Goal: Find specific page/section: Find specific page/section

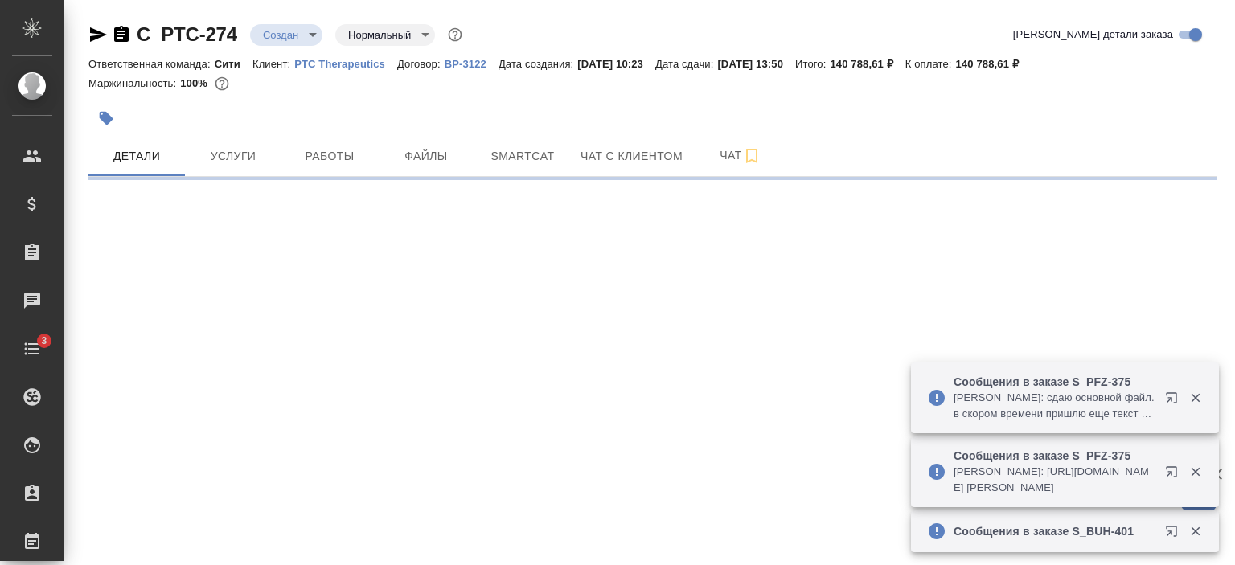
select select "RU"
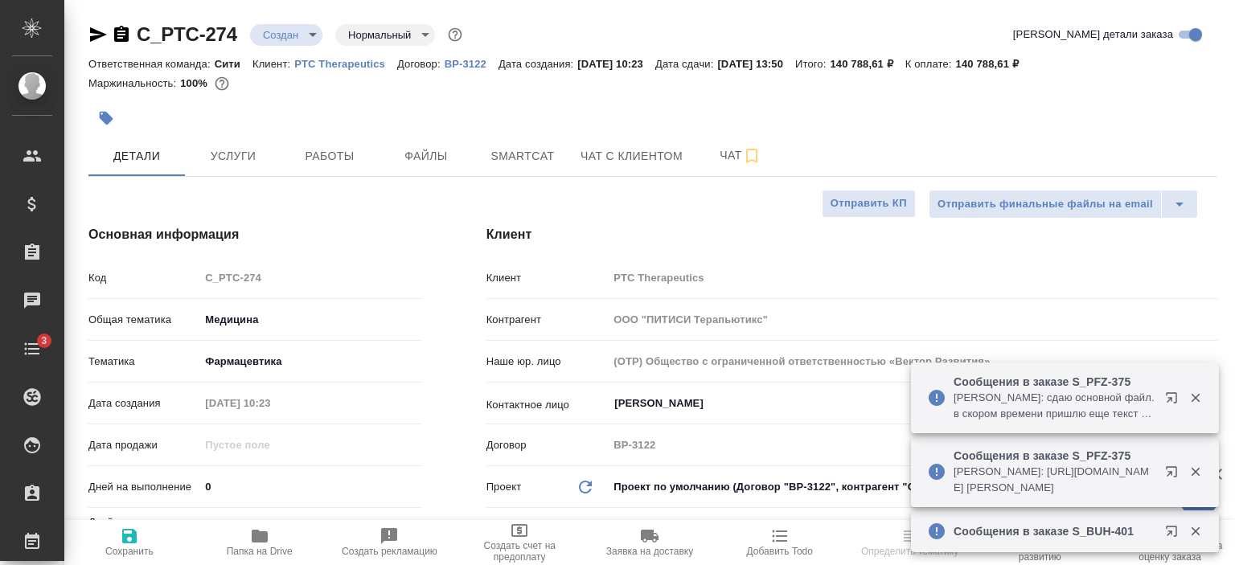
type textarea "x"
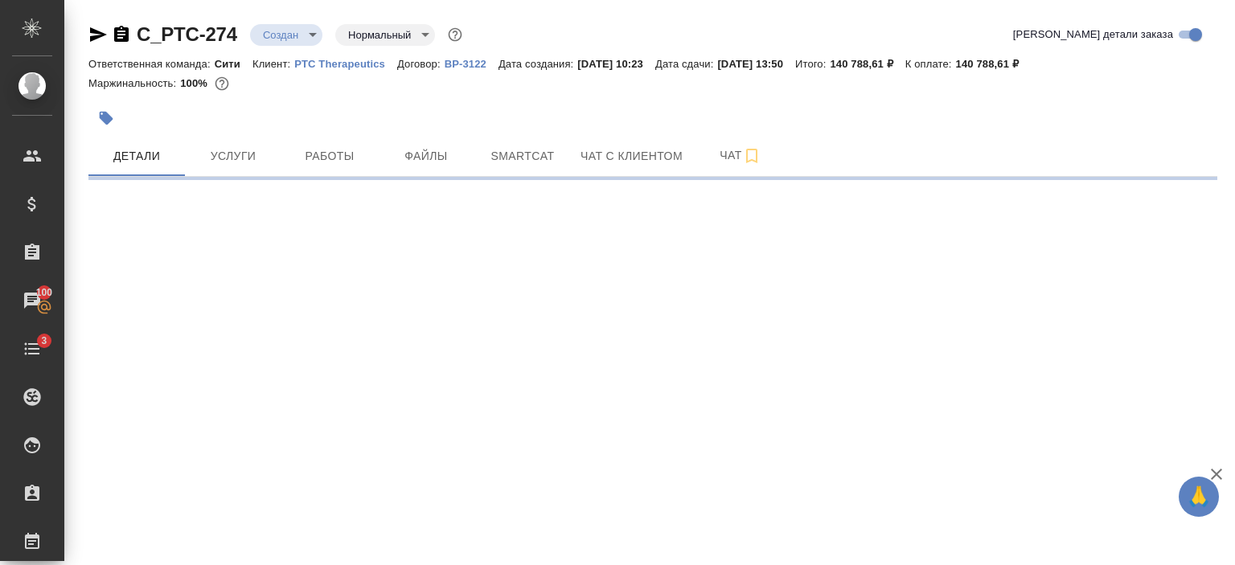
select select "RU"
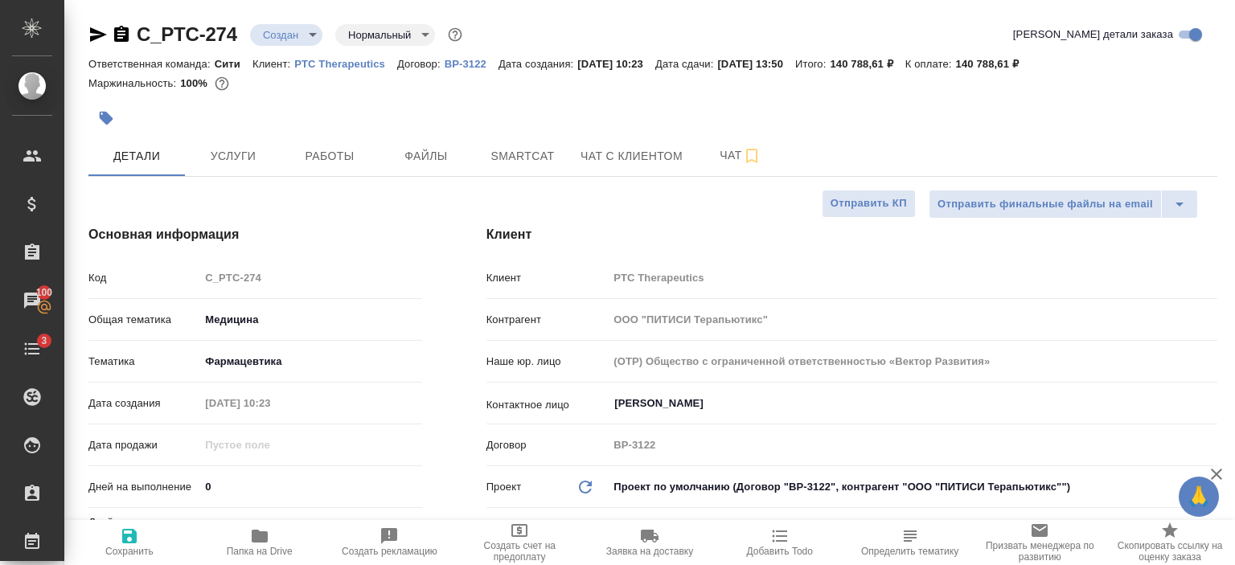
type textarea "x"
click at [357, 68] on p "PTC Therapeutics" at bounding box center [345, 64] width 103 height 12
type textarea "x"
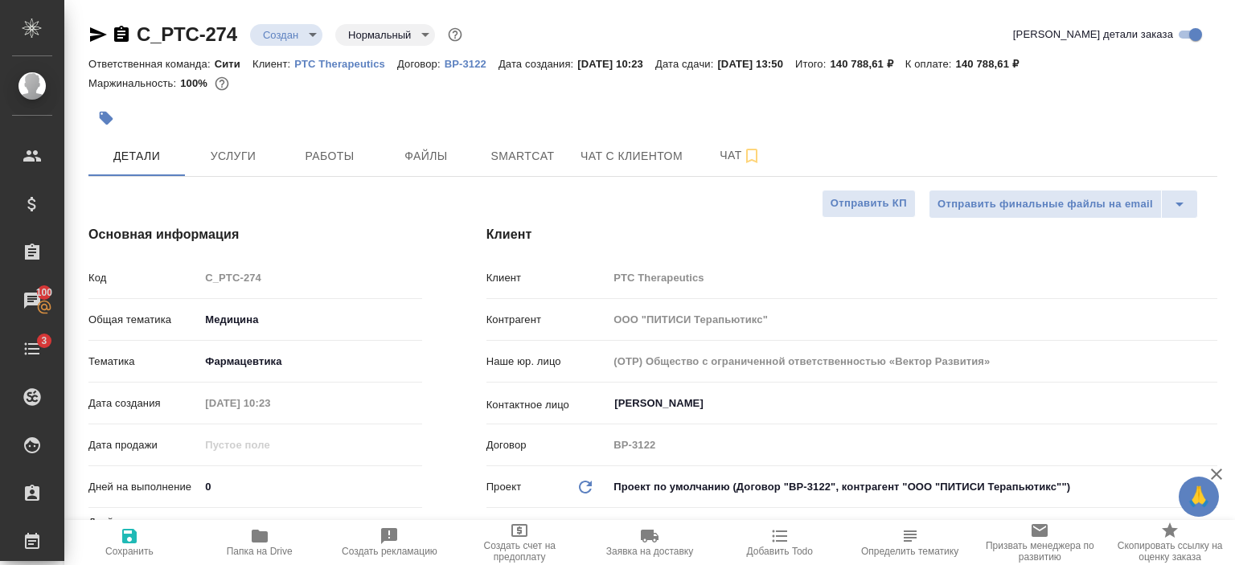
type textarea "x"
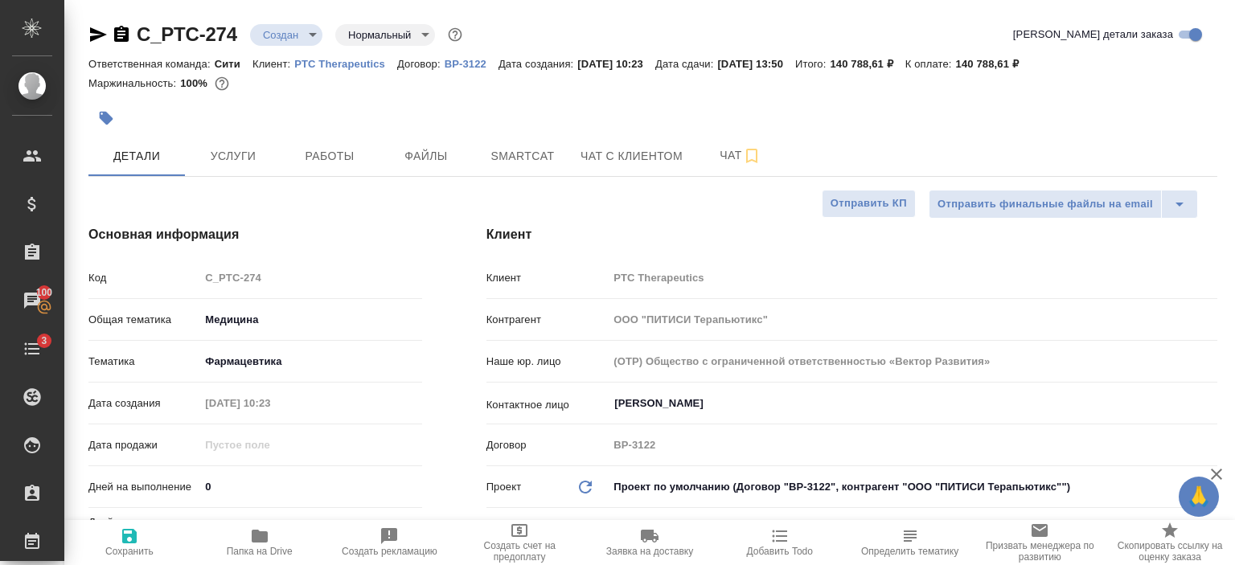
click at [92, 35] on icon "button" at bounding box center [98, 34] width 17 height 14
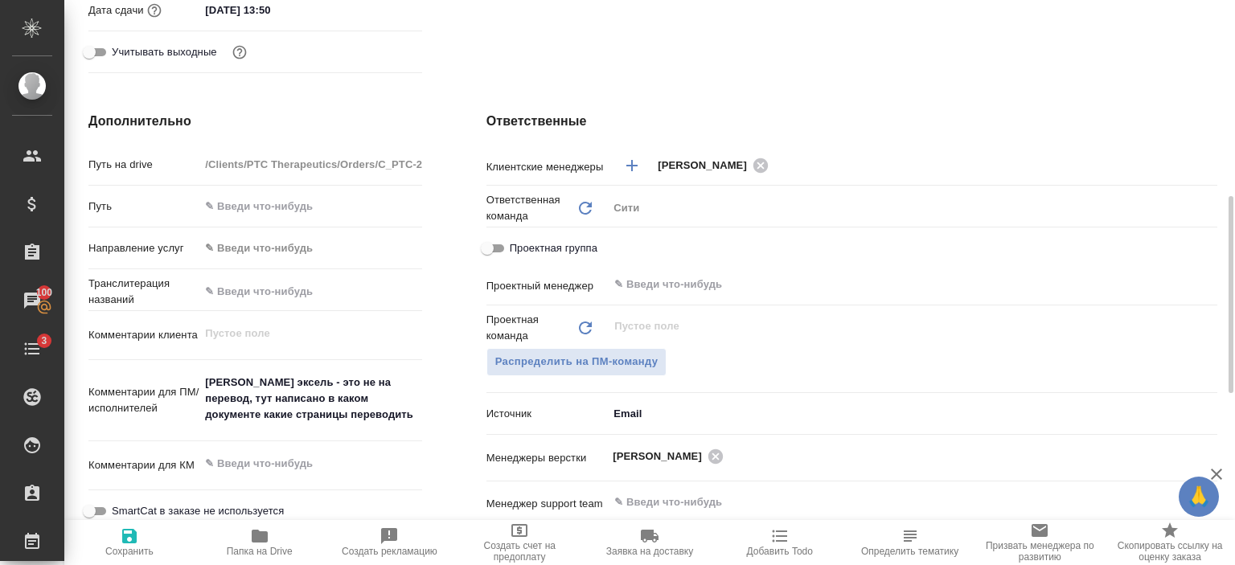
scroll to position [562, 0]
type textarea "x"
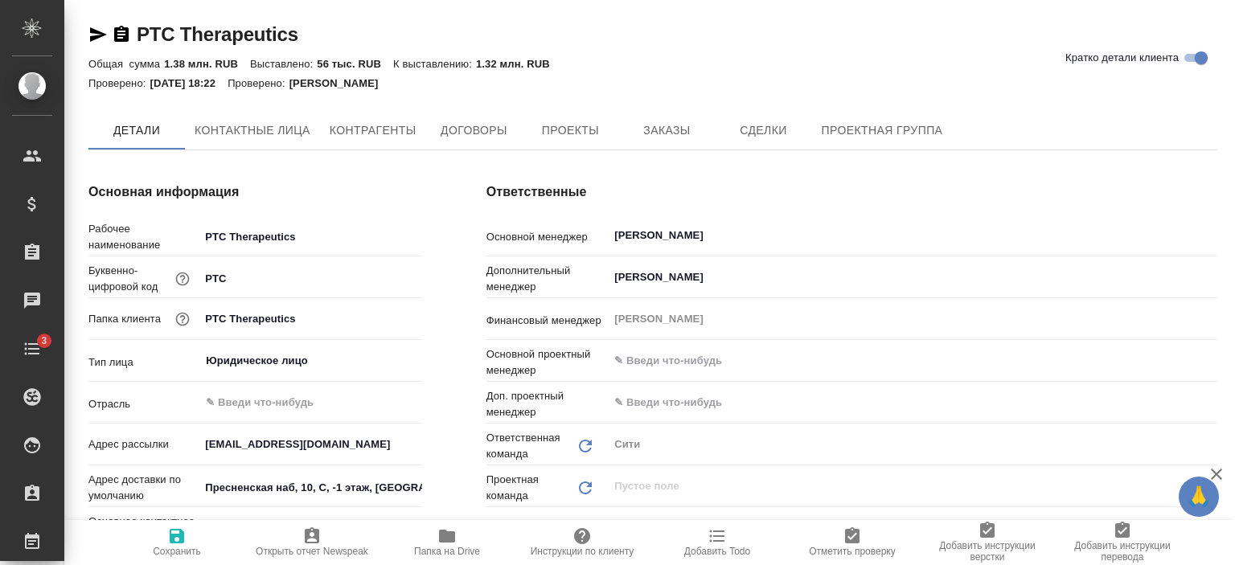
type textarea "x"
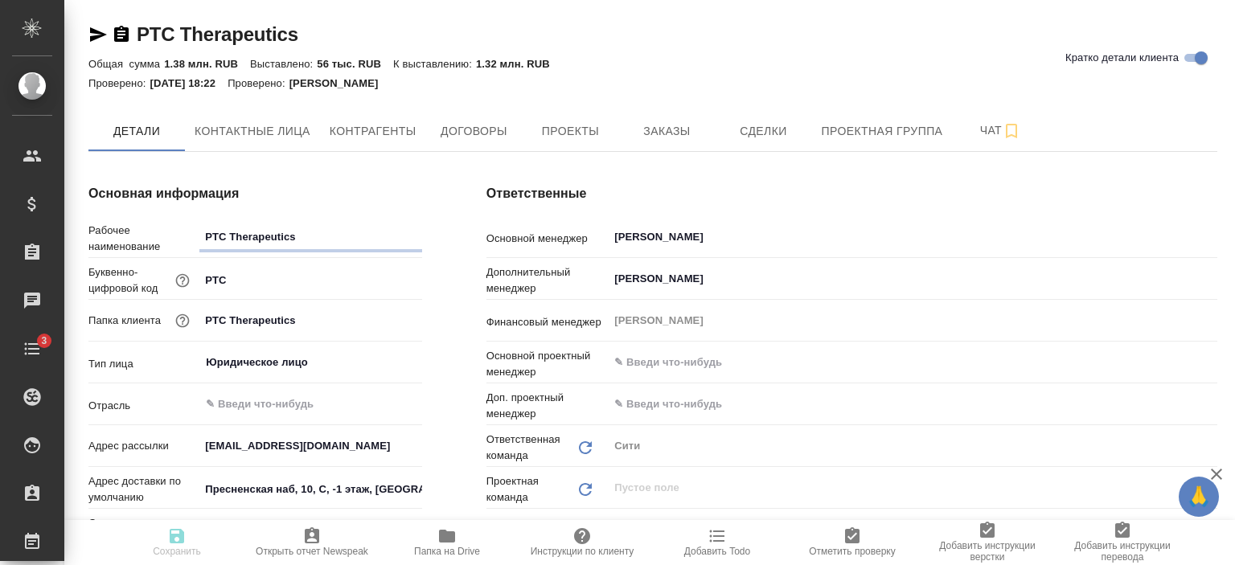
type textarea "x"
click at [682, 119] on button "Заказы" at bounding box center [666, 131] width 96 height 40
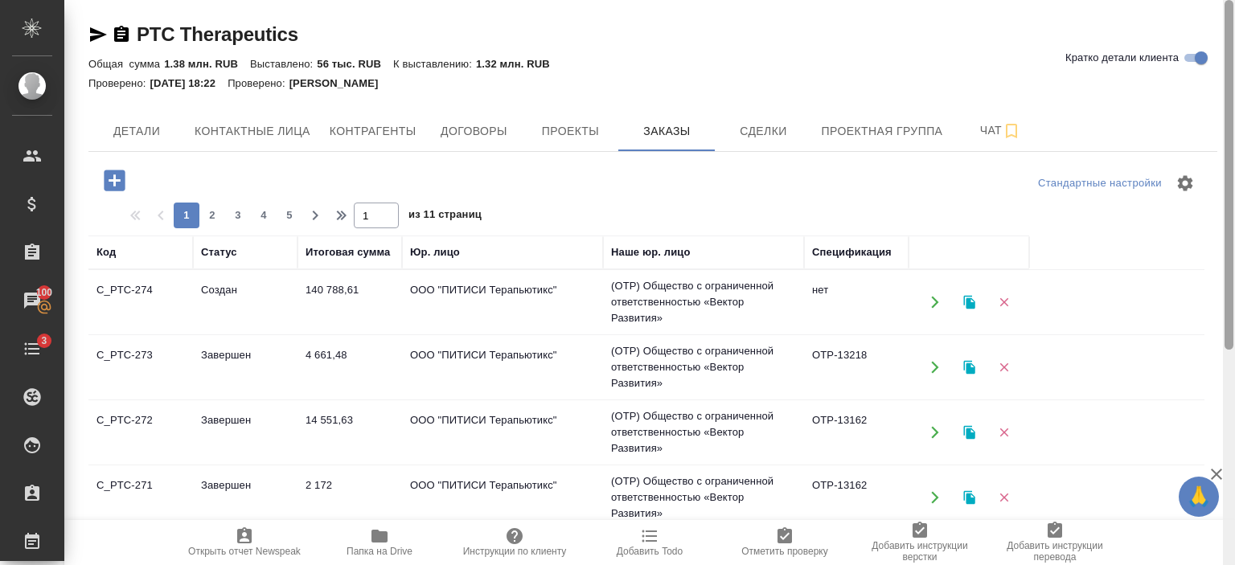
drag, startPoint x: 1231, startPoint y: 248, endPoint x: 1233, endPoint y: -44, distance: 292.6
click at [1233, 0] on html "🙏 .cls-1 fill:#fff; AWATERA [PERSON_NAME]pereverzeva Клиенты Спецификации Заказ…" at bounding box center [617, 282] width 1235 height 565
